Goal: Task Accomplishment & Management: Manage account settings

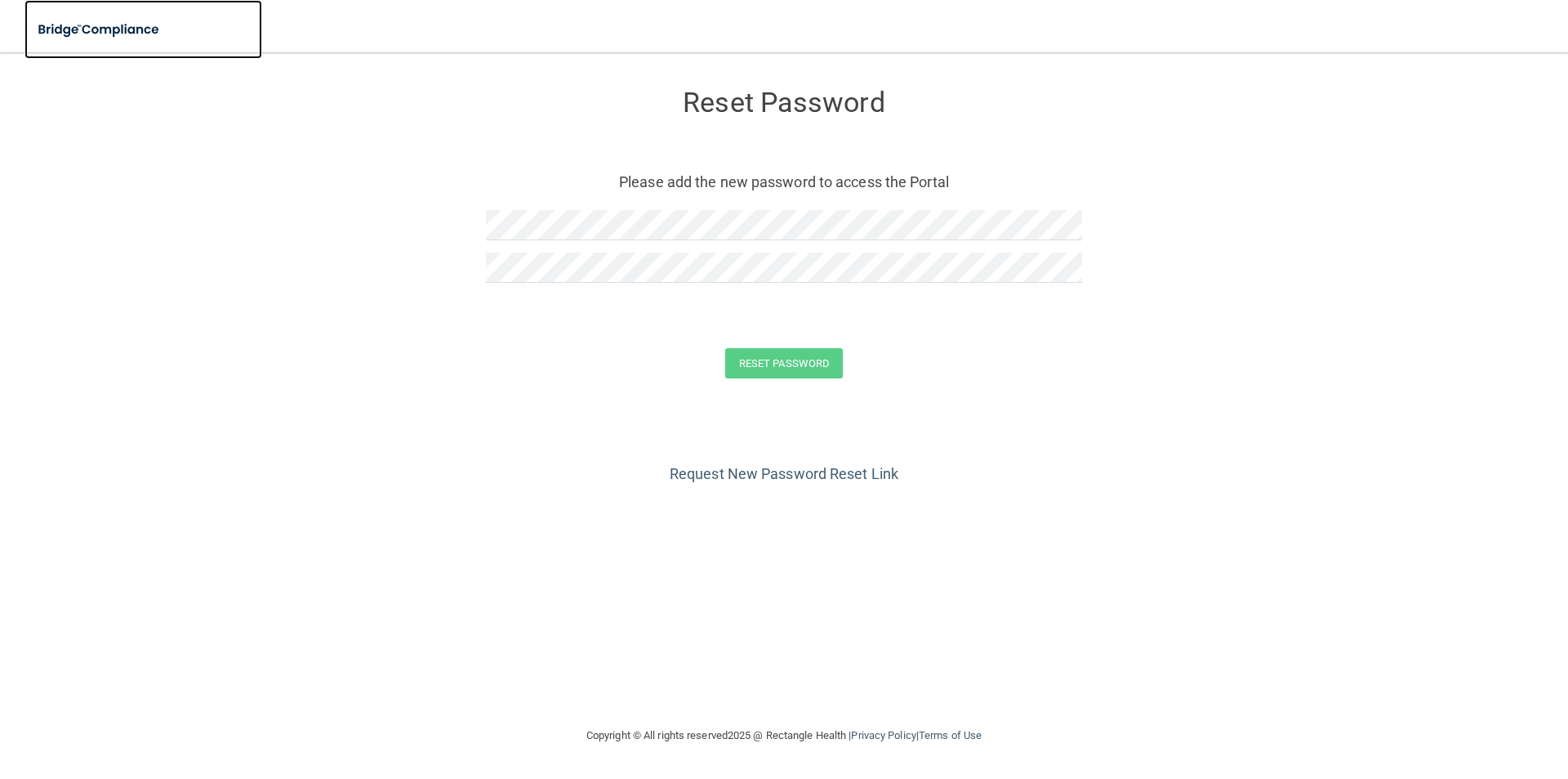
click at [103, 25] on img at bounding box center [99, 30] width 150 height 34
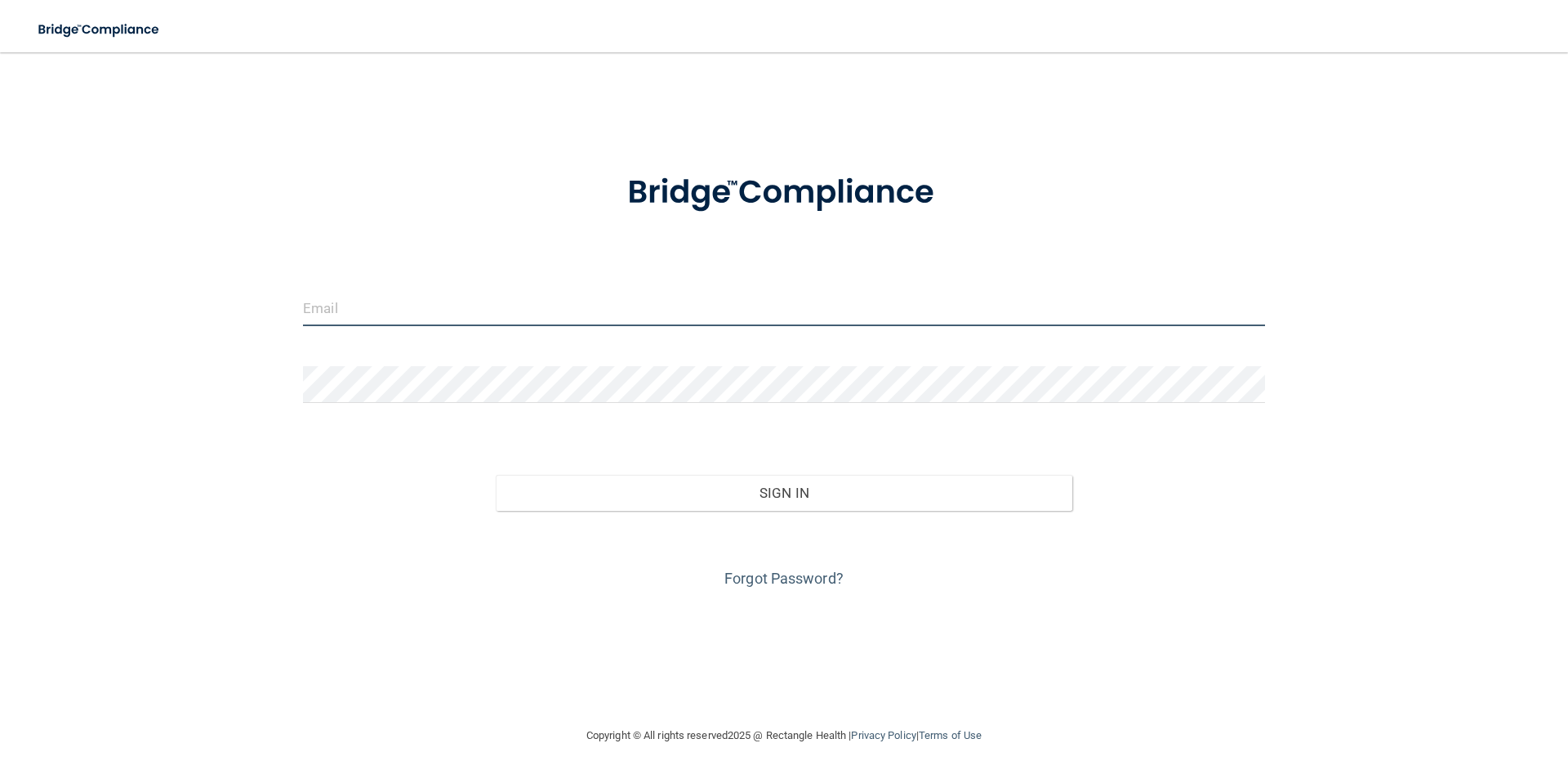
click at [433, 293] on input "email" at bounding box center [784, 307] width 962 height 37
type input "T"
type input "[PERSON_NAME][EMAIL_ADDRESS][DOMAIN_NAME]"
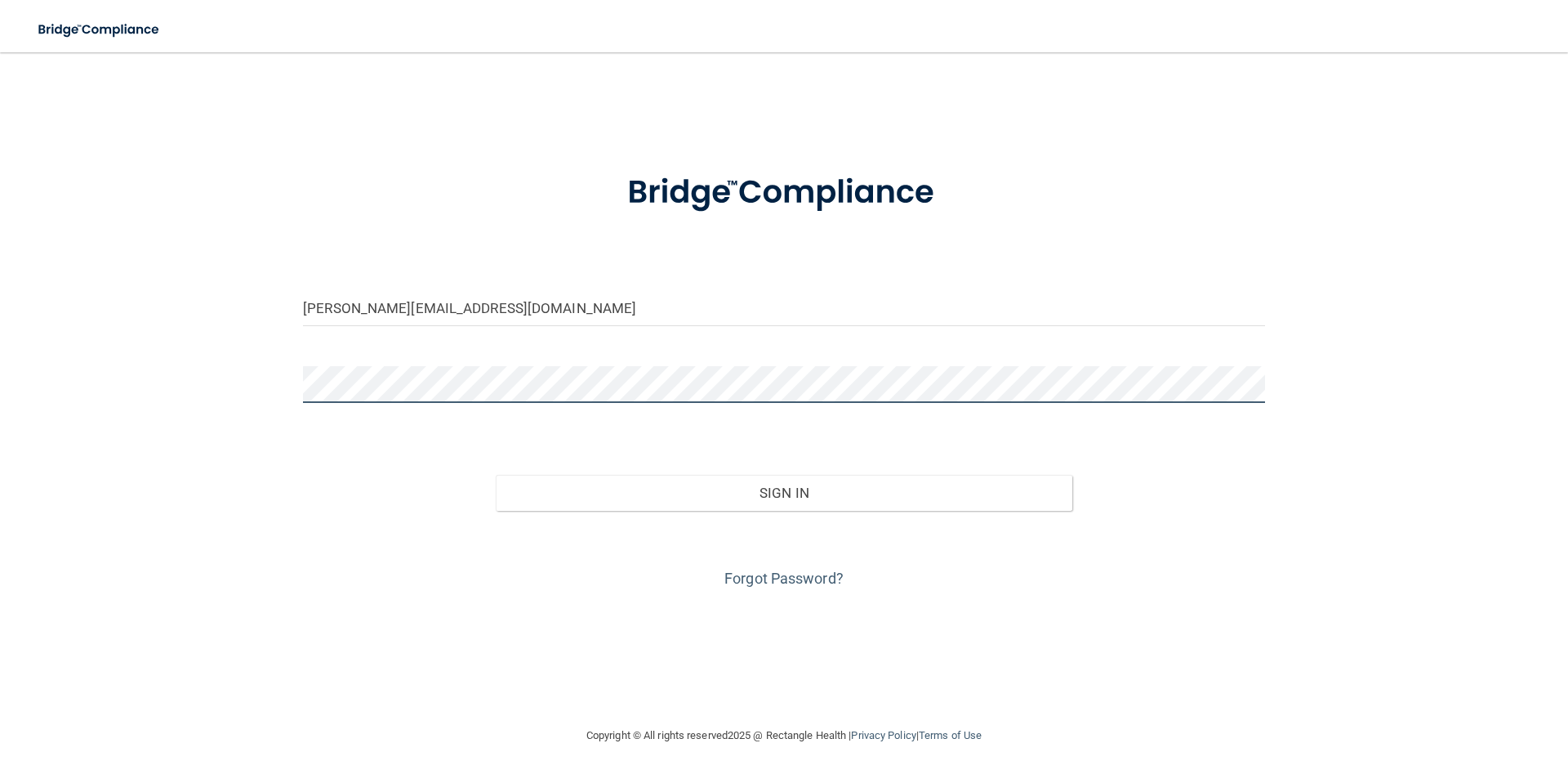
click at [496, 475] on button "Sign In" at bounding box center [784, 492] width 578 height 36
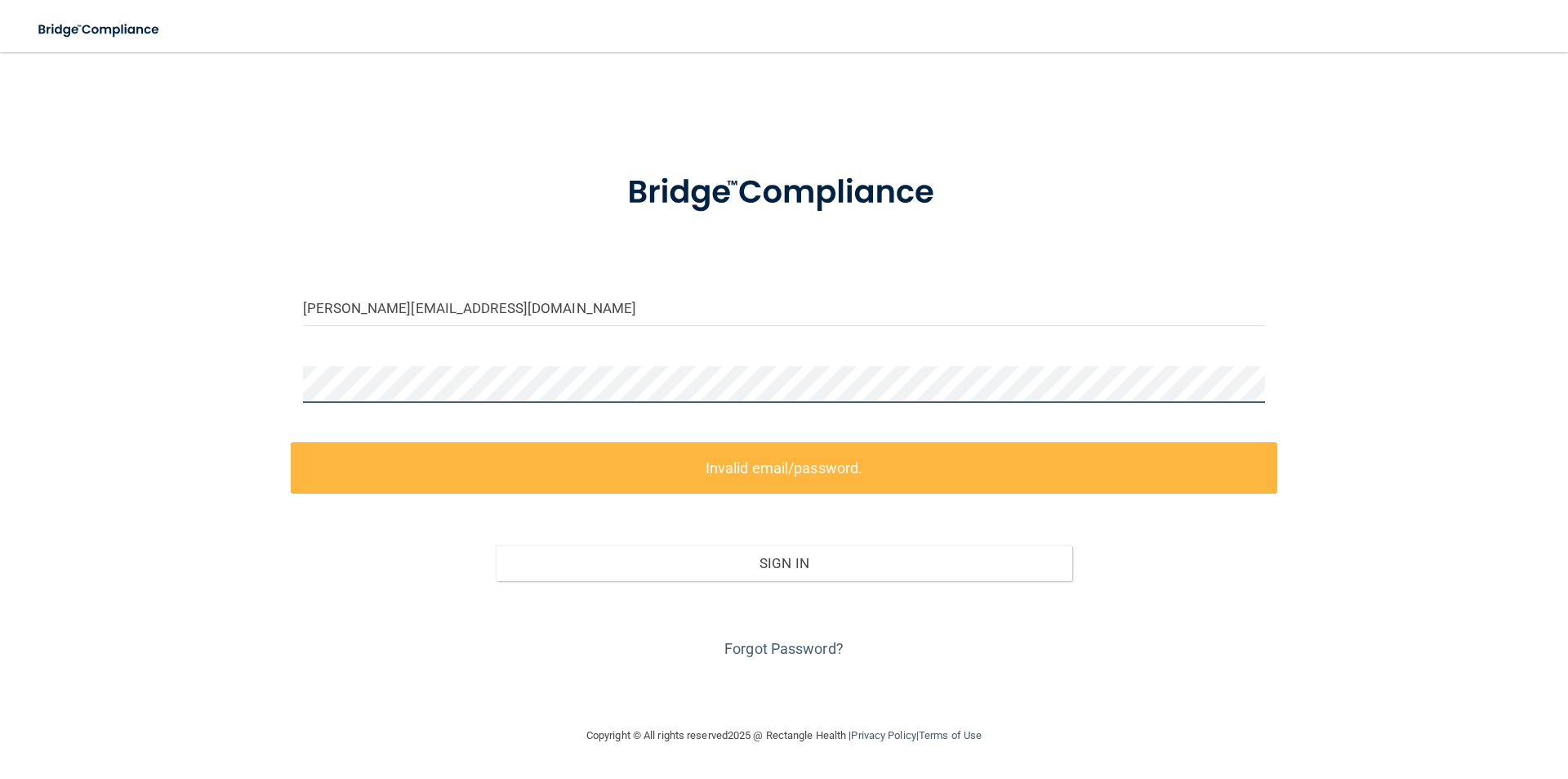
click at [226, 407] on div "tiffany@21stcenturydental.com Invalid email/password. You don't have permission…" at bounding box center [784, 389] width 1503 height 641
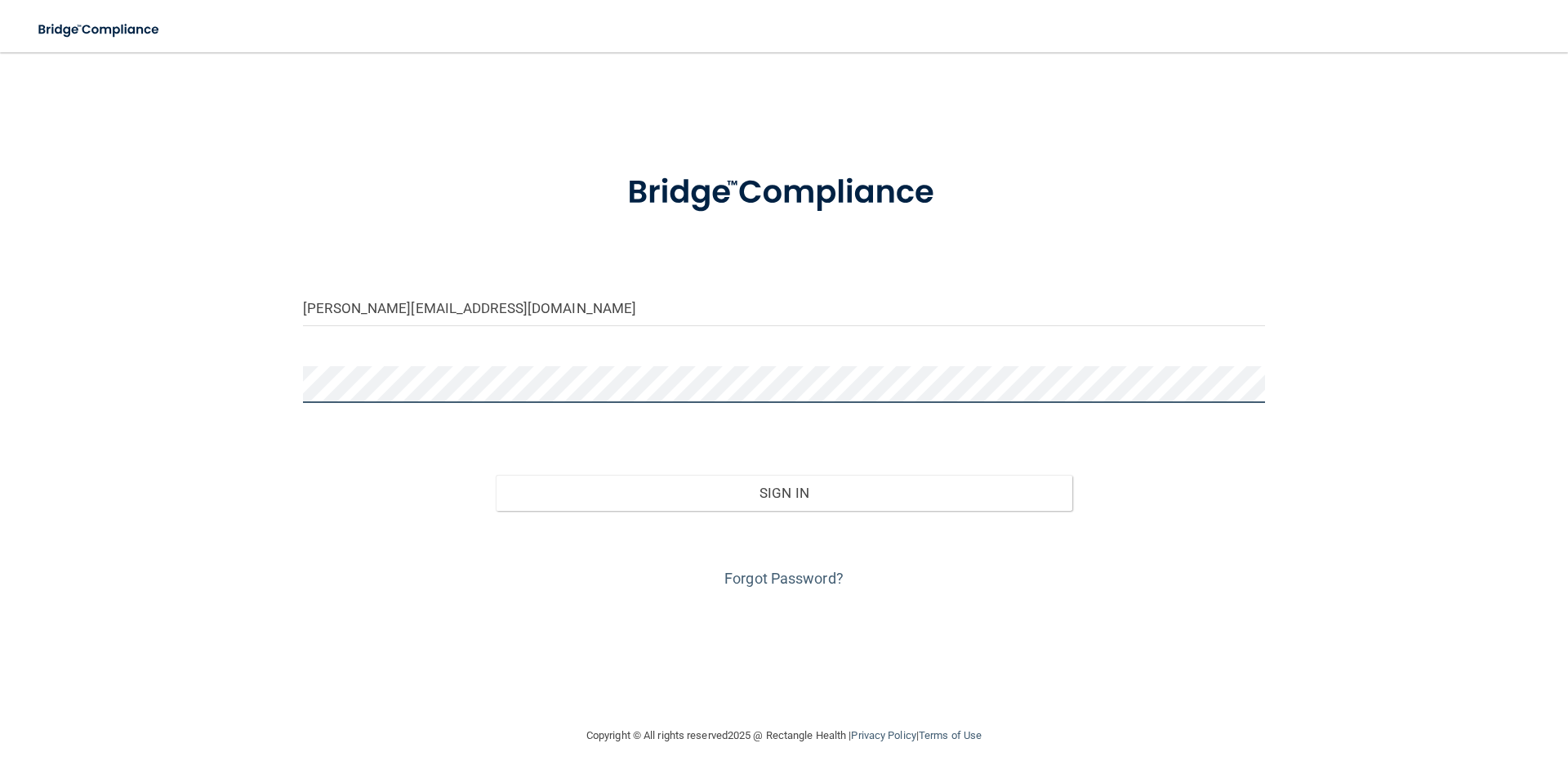
click at [496, 475] on button "Sign In" at bounding box center [784, 492] width 578 height 36
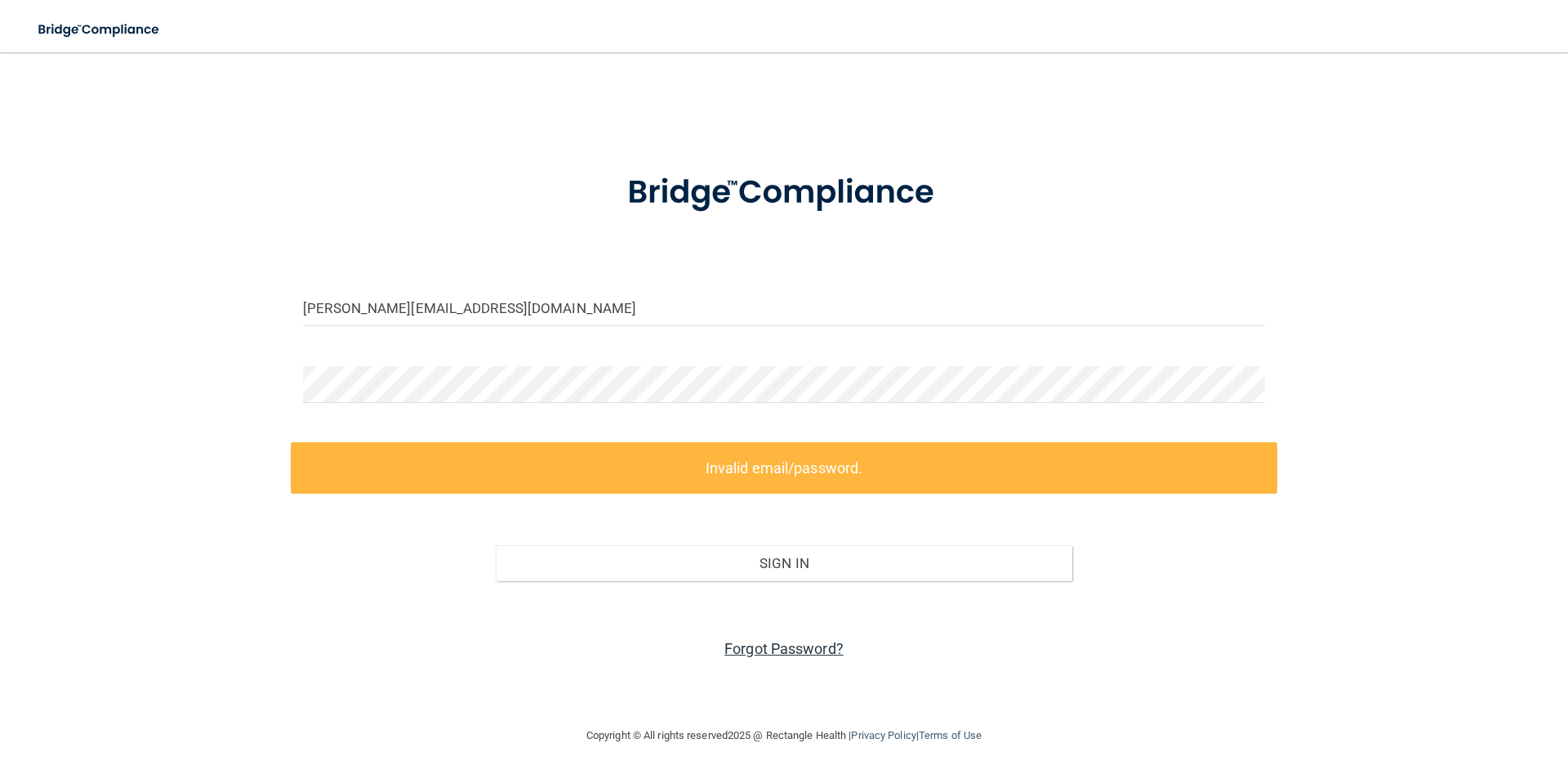
click at [803, 649] on link "Forgot Password?" at bounding box center [784, 648] width 119 height 17
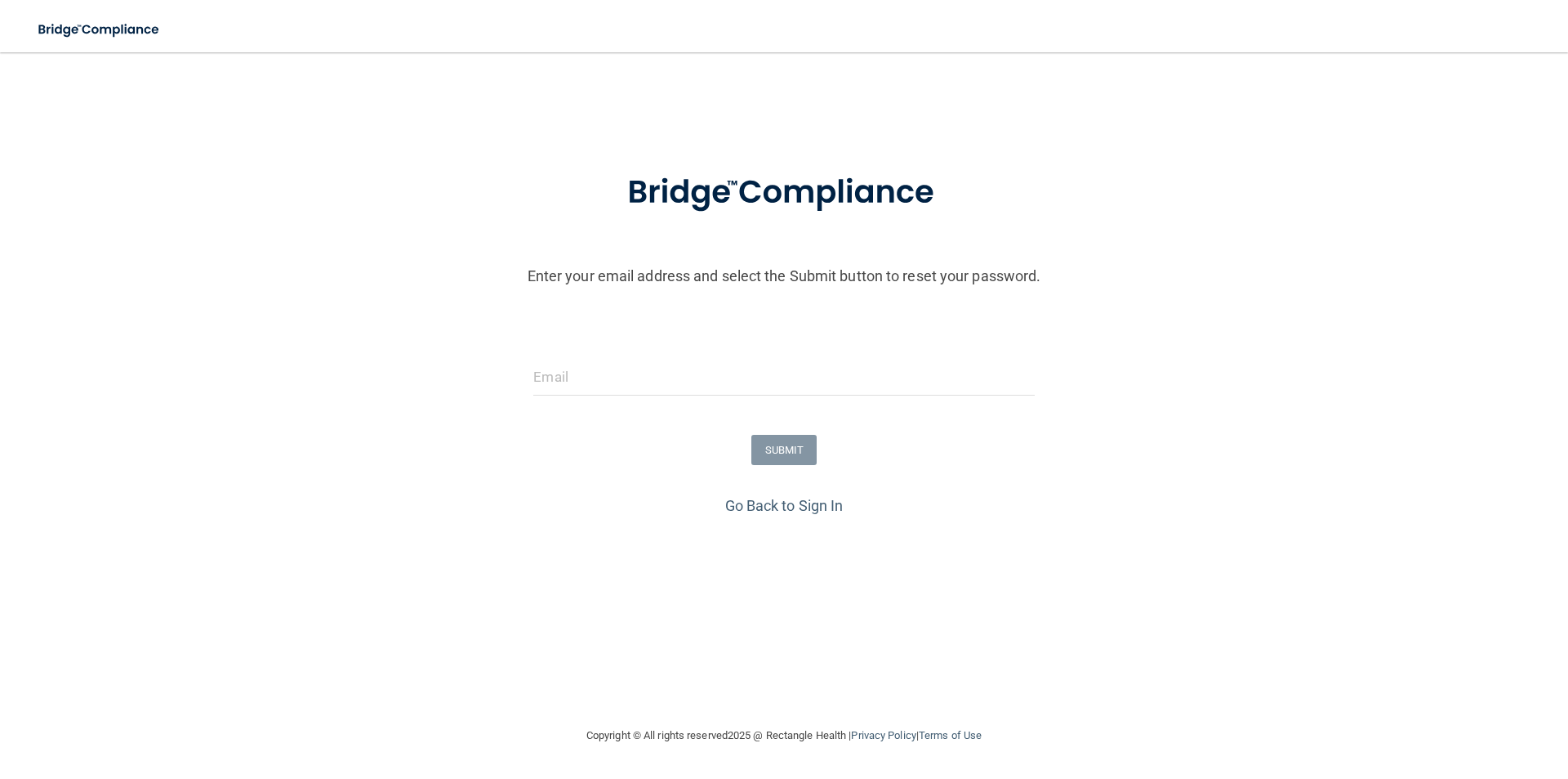
click at [625, 396] on div at bounding box center [784, 383] width 525 height 49
click at [624, 373] on input "email" at bounding box center [784, 377] width 501 height 37
click at [580, 373] on input "email" at bounding box center [784, 377] width 501 height 37
type input "[PERSON_NAME][EMAIL_ADDRESS][DOMAIN_NAME]"
click at [782, 470] on form "Enter your email address and select the Submit button to reset your password. t…" at bounding box center [784, 320] width 1552 height 341
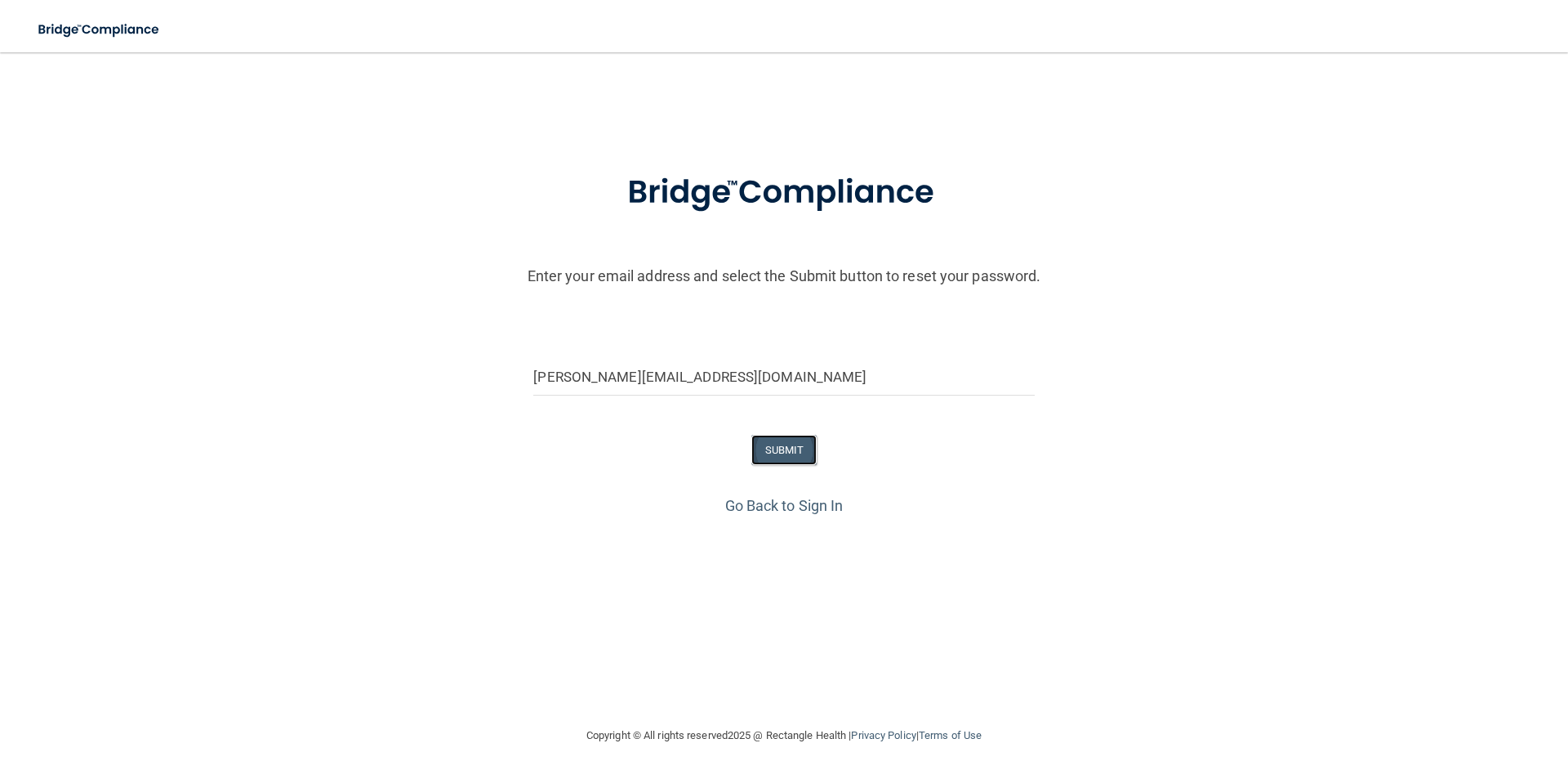
click at [789, 452] on button "SUBMIT" at bounding box center [784, 450] width 67 height 30
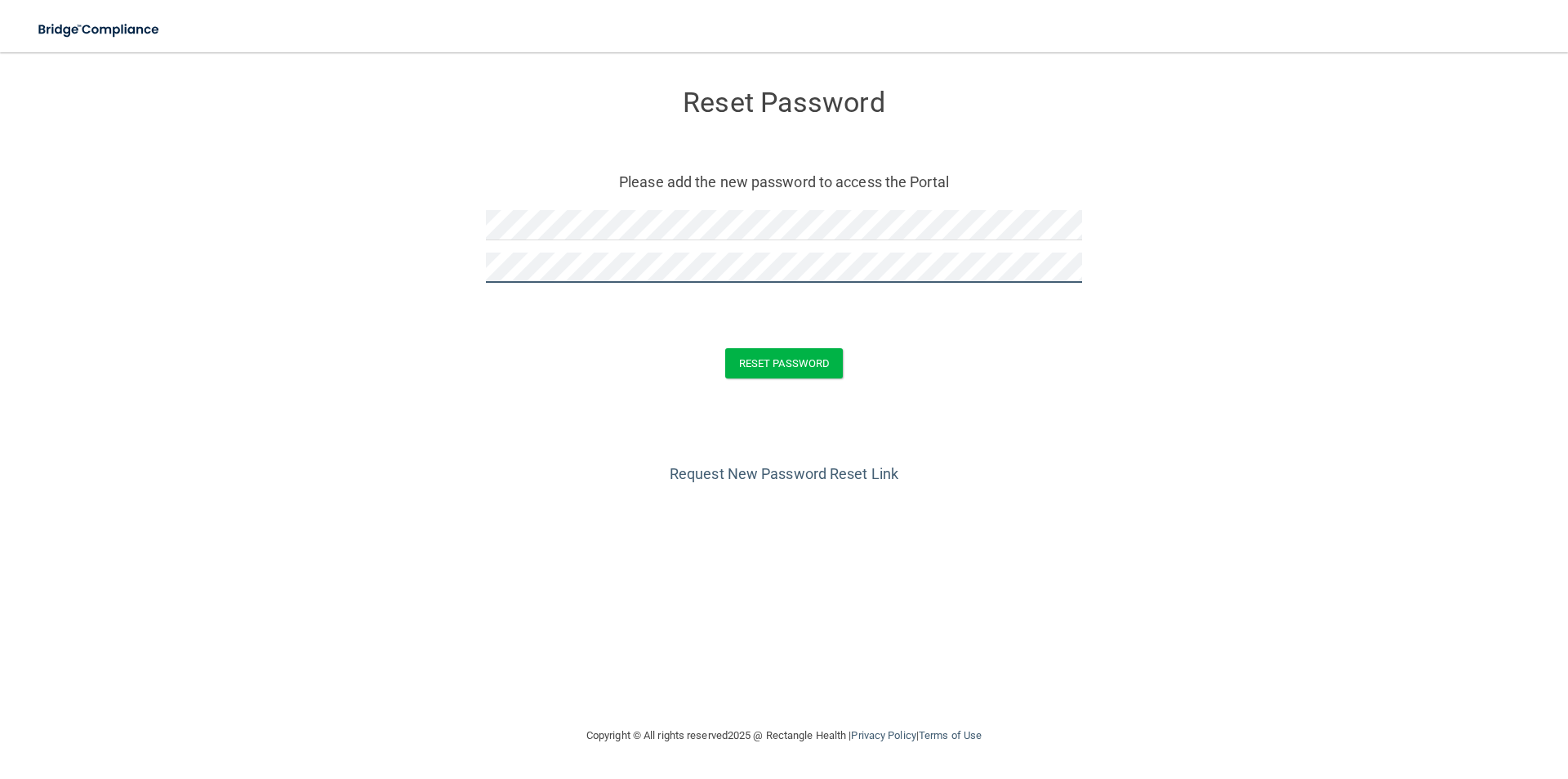
click at [726, 348] on button "Reset Password" at bounding box center [784, 363] width 117 height 30
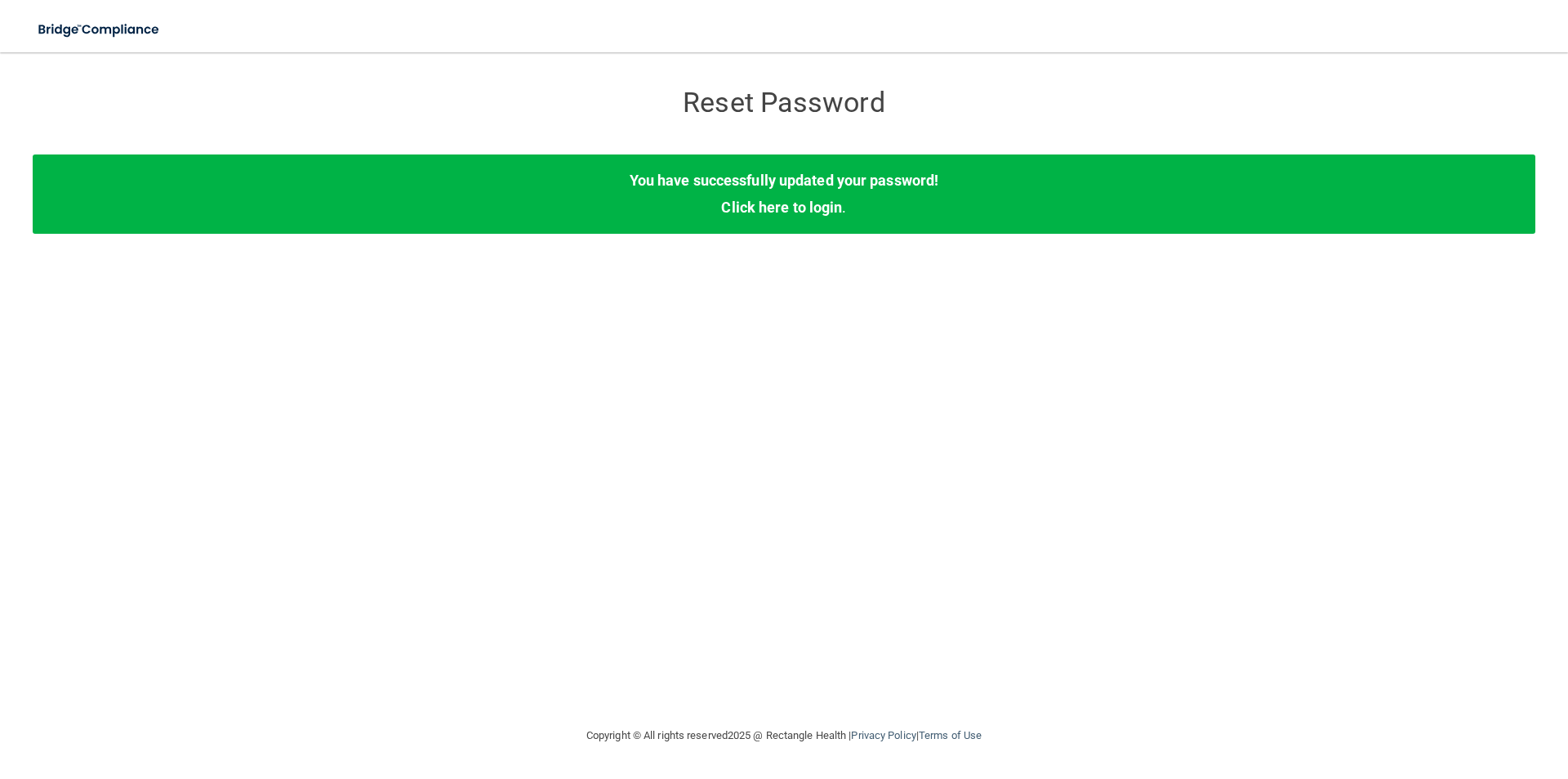
click at [812, 197] on div "You have successfully updated your password! Click here to login ." at bounding box center [784, 193] width 1503 height 79
click at [812, 204] on link "Click here to login" at bounding box center [782, 207] width 121 height 17
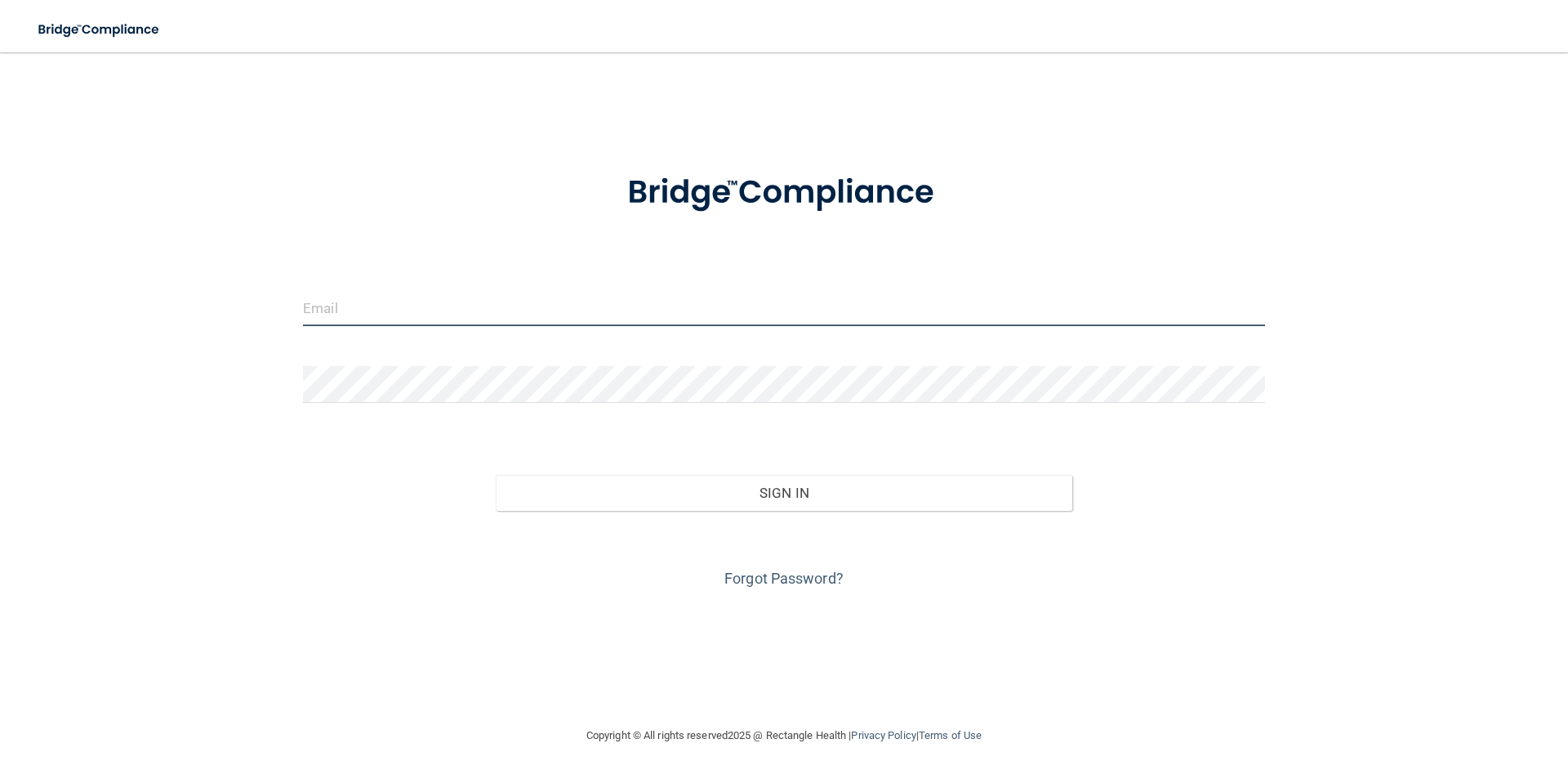
click at [529, 313] on input "email" at bounding box center [784, 307] width 962 height 37
type input "[PERSON_NAME][EMAIL_ADDRESS][DOMAIN_NAME]"
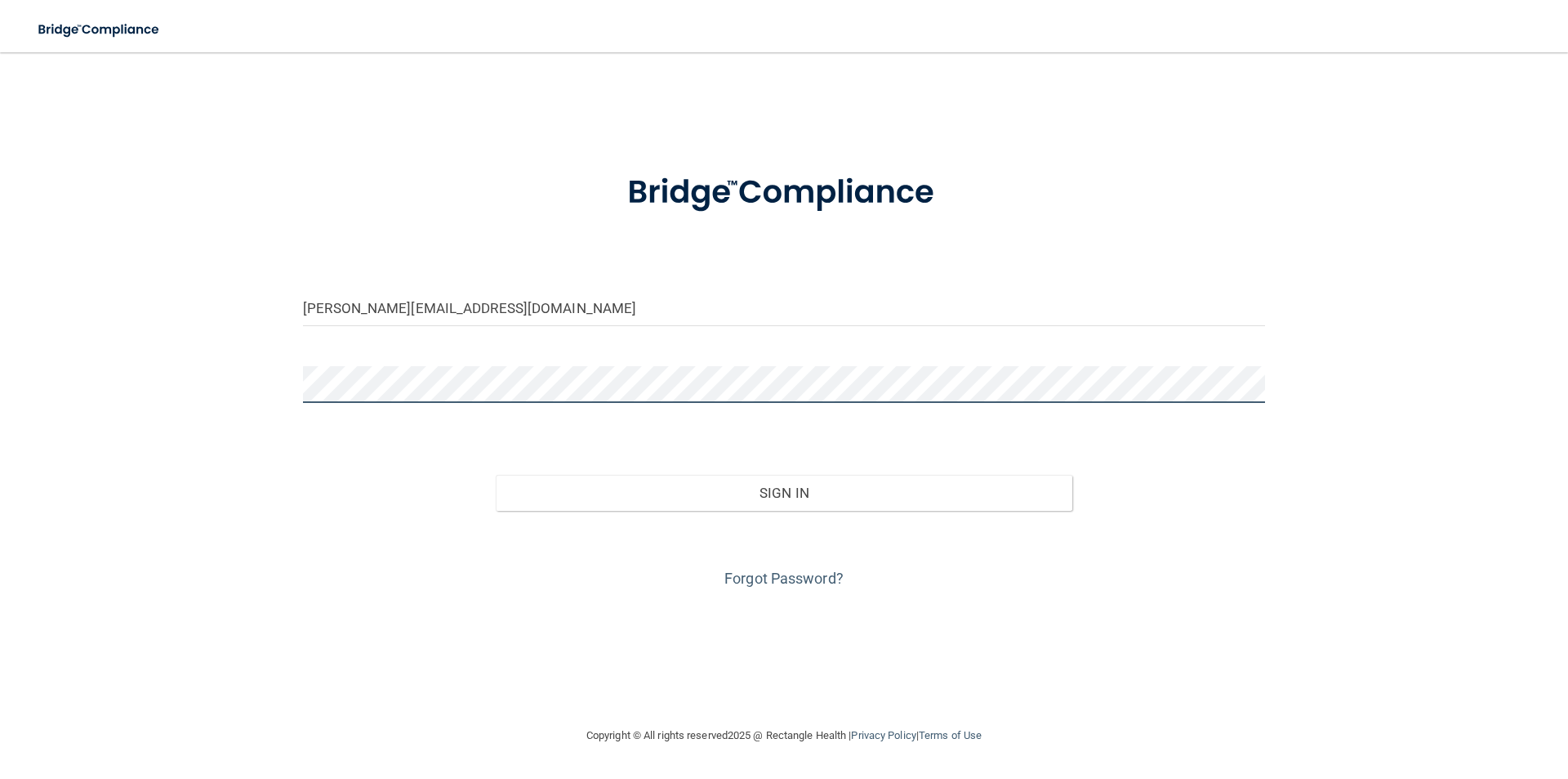
click at [496, 475] on button "Sign In" at bounding box center [784, 492] width 578 height 36
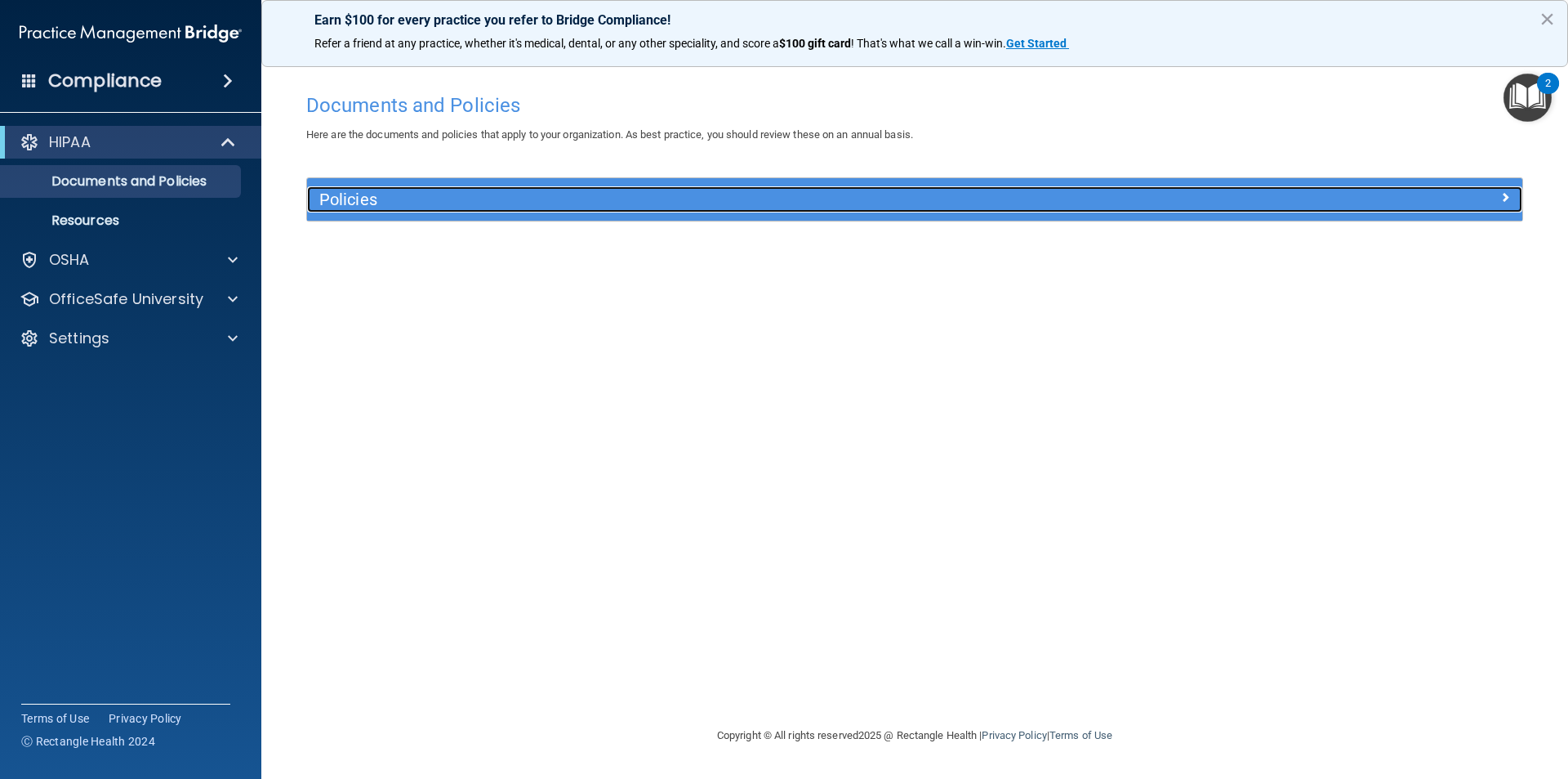
click at [390, 209] on h5 "Policies" at bounding box center [763, 199] width 887 height 18
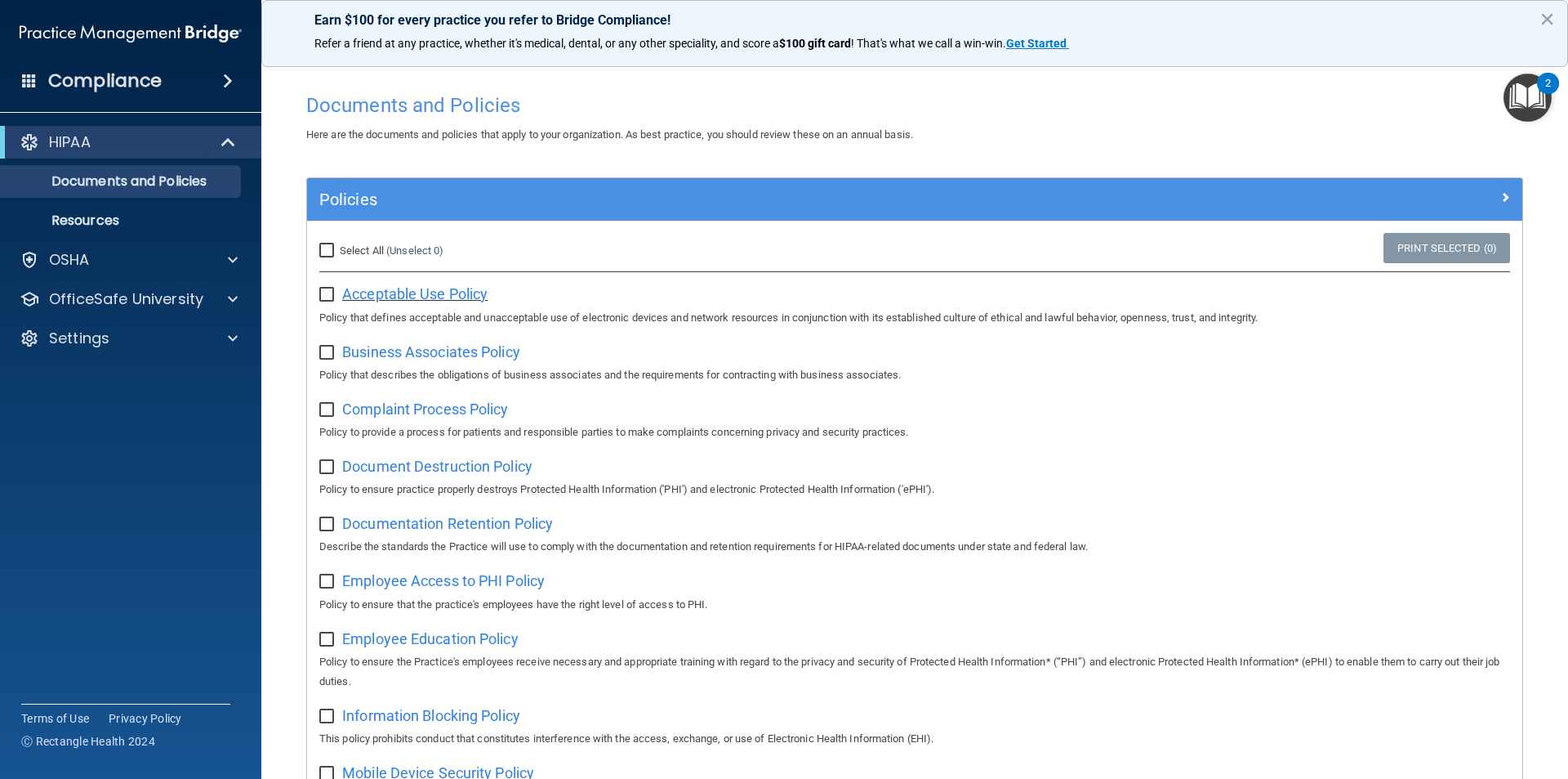
click at [383, 298] on span "Acceptable Use Policy" at bounding box center [415, 293] width 145 height 17
